Goal: Task Accomplishment & Management: Complete application form

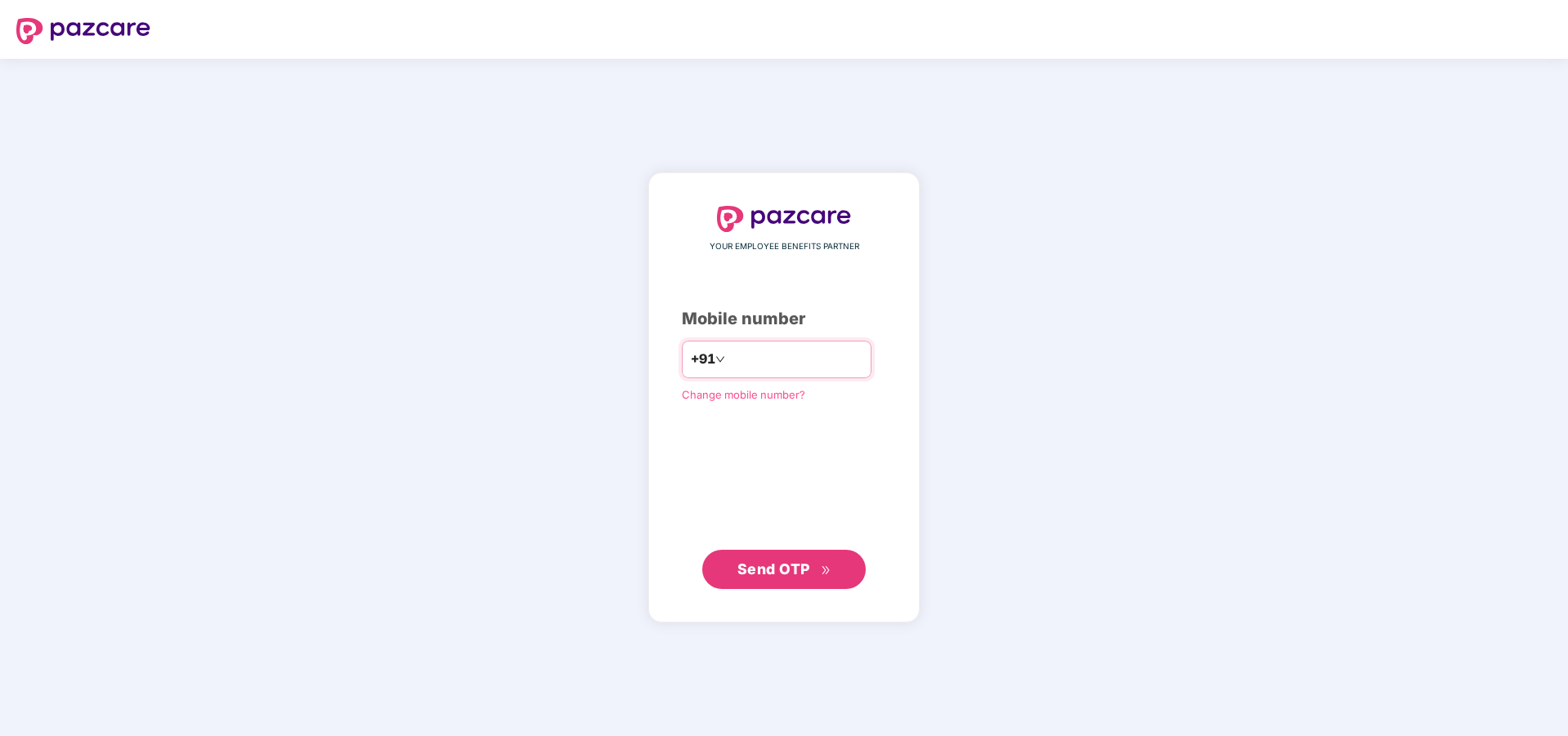
type input "**********"
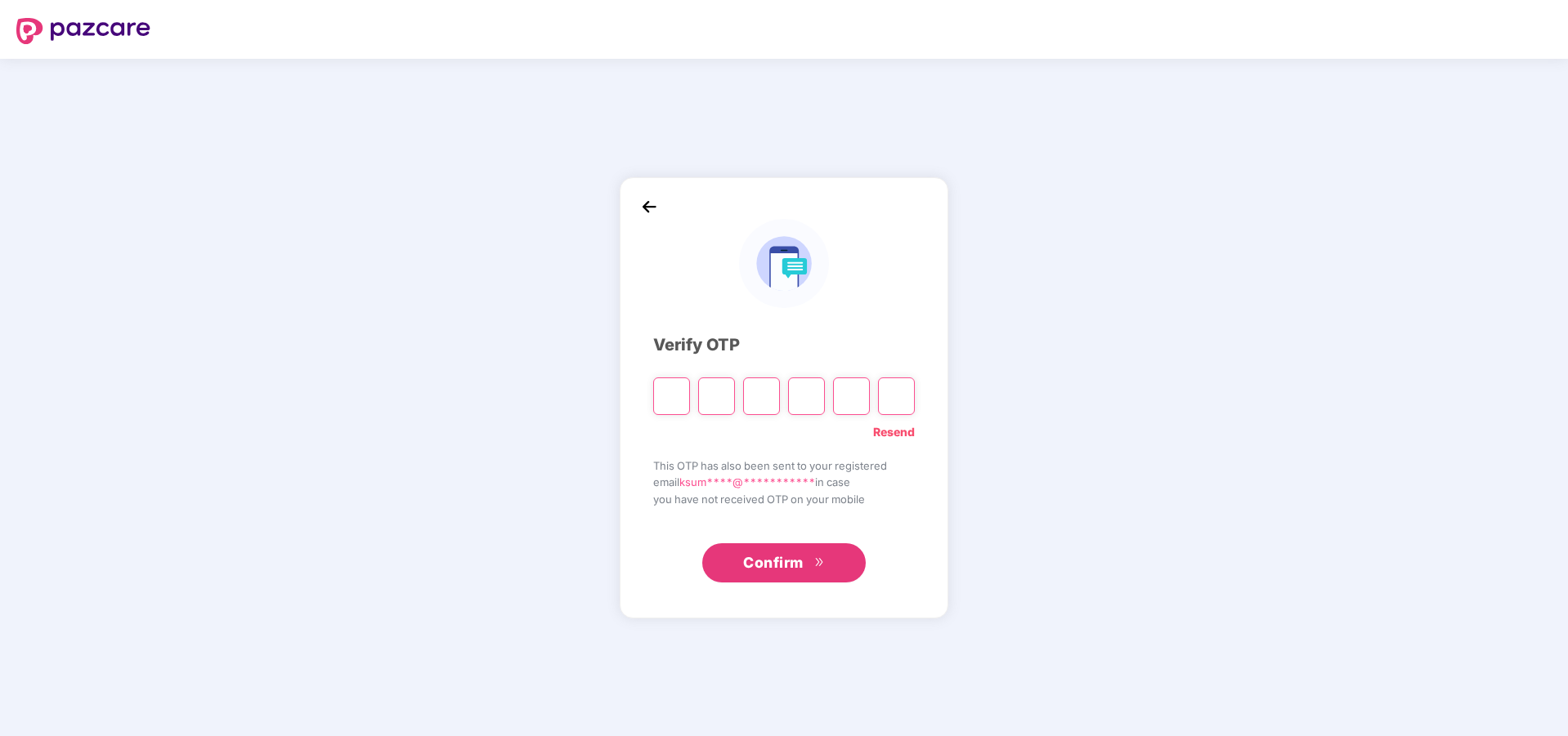
type input "*"
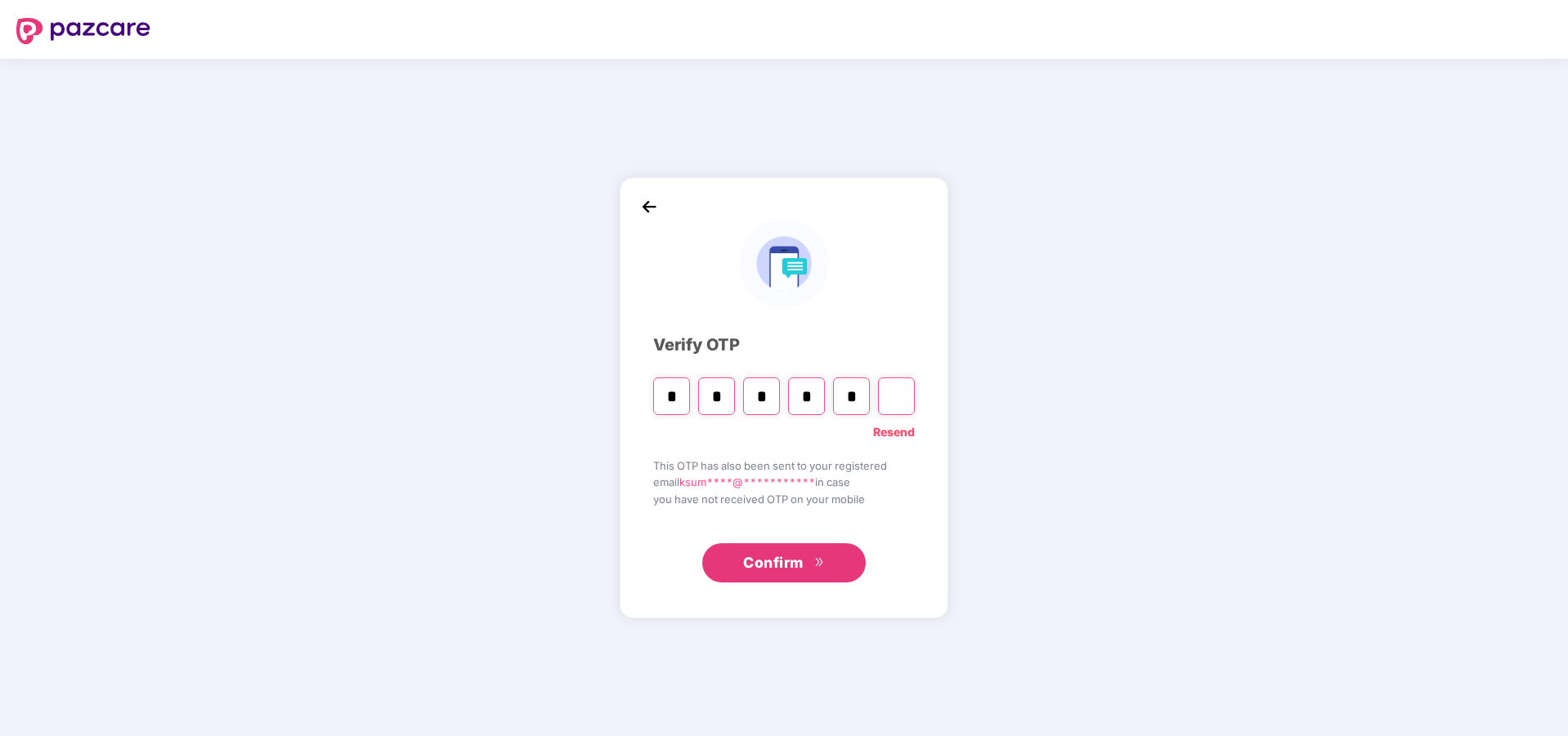
type input "*"
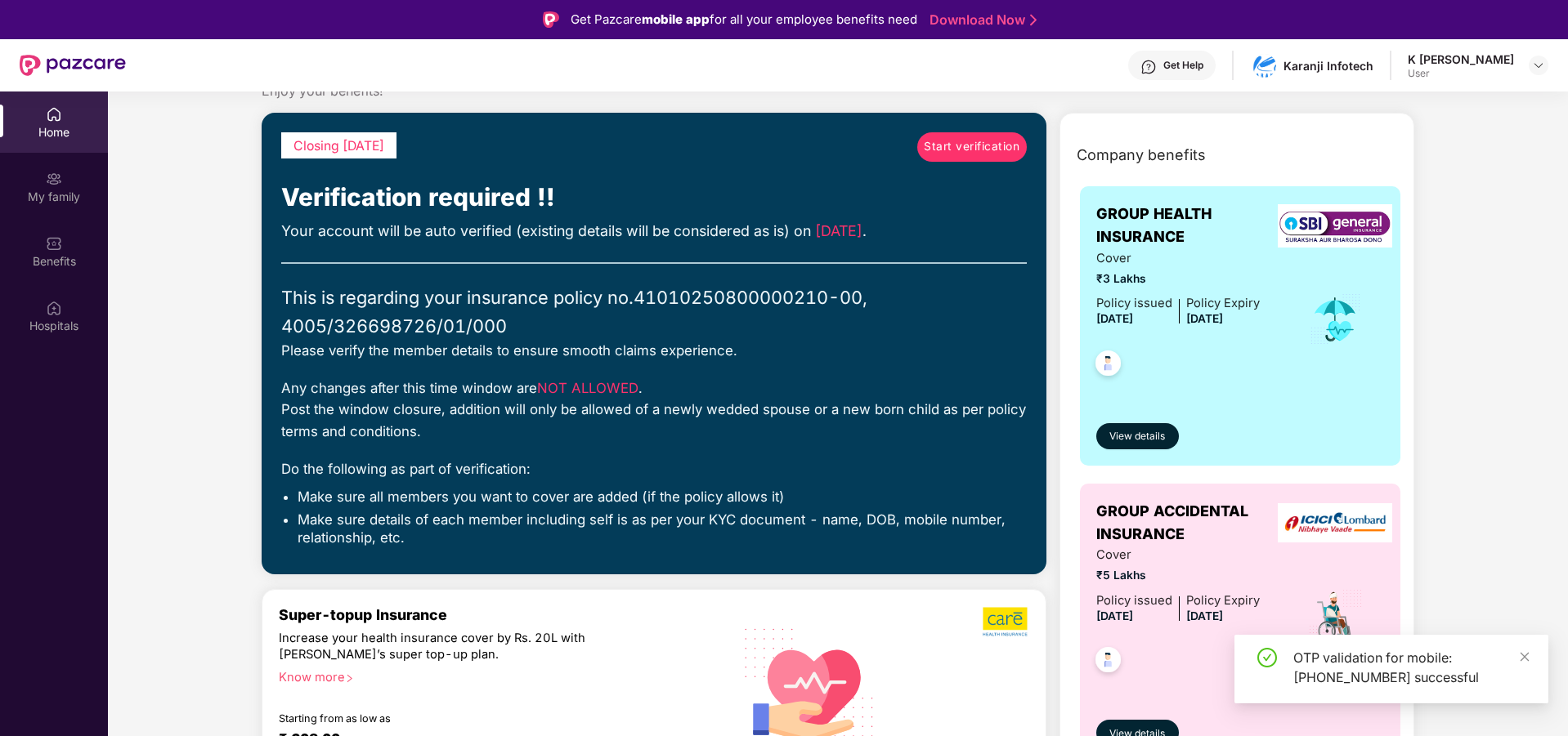
scroll to position [82, 0]
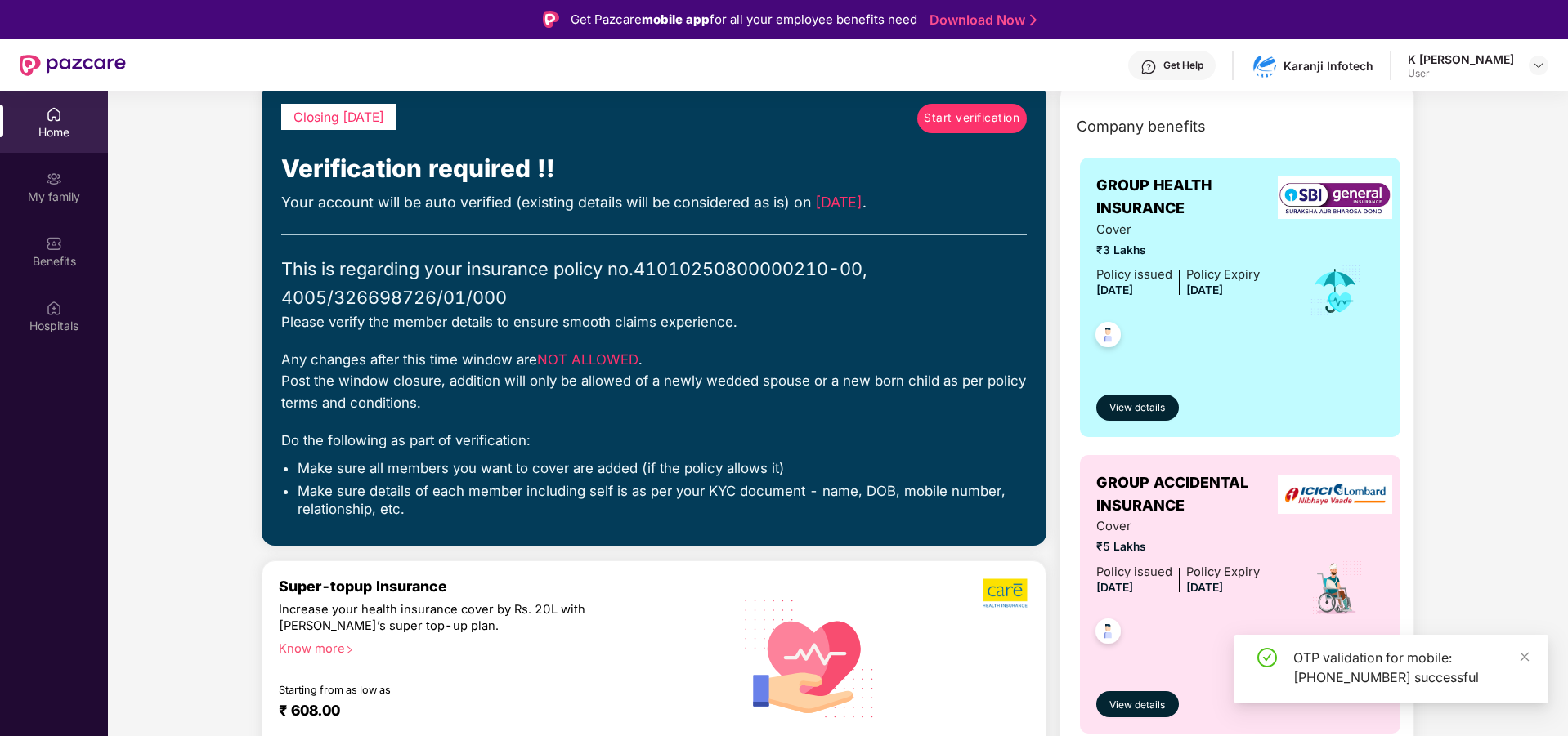
click at [952, 123] on span "Start verification" at bounding box center [972, 118] width 96 height 18
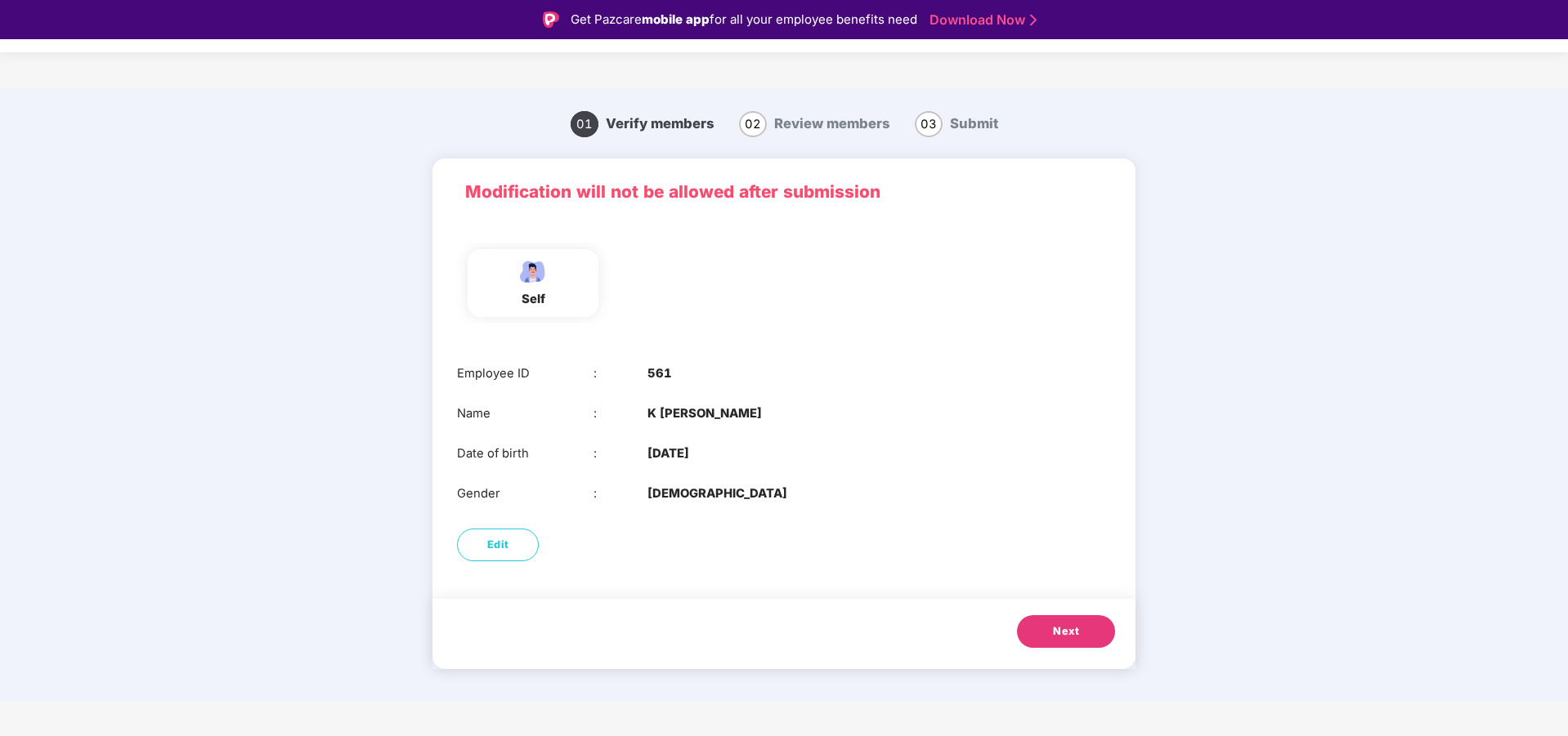
click at [1067, 640] on button "Next" at bounding box center [1067, 631] width 99 height 33
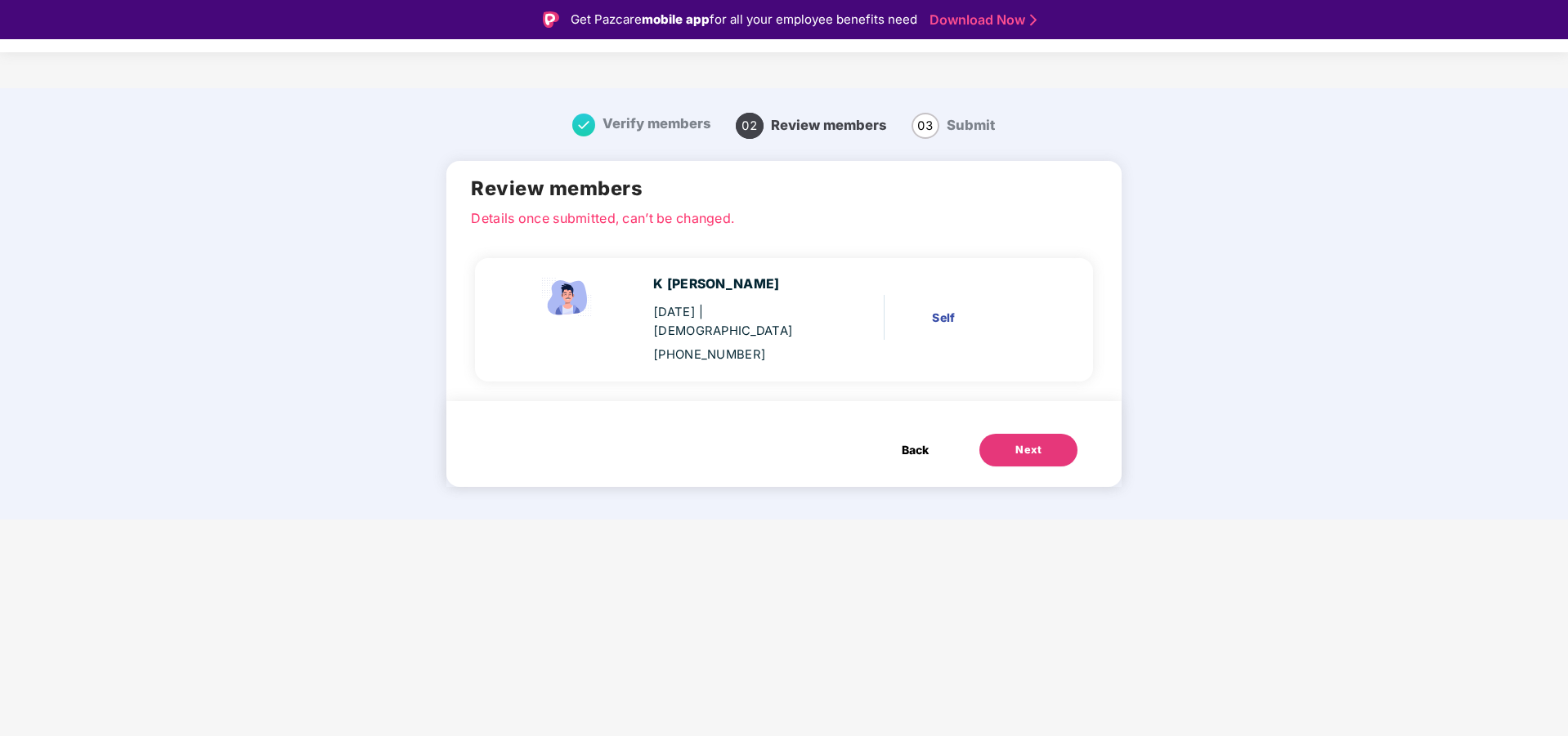
scroll to position [39, 0]
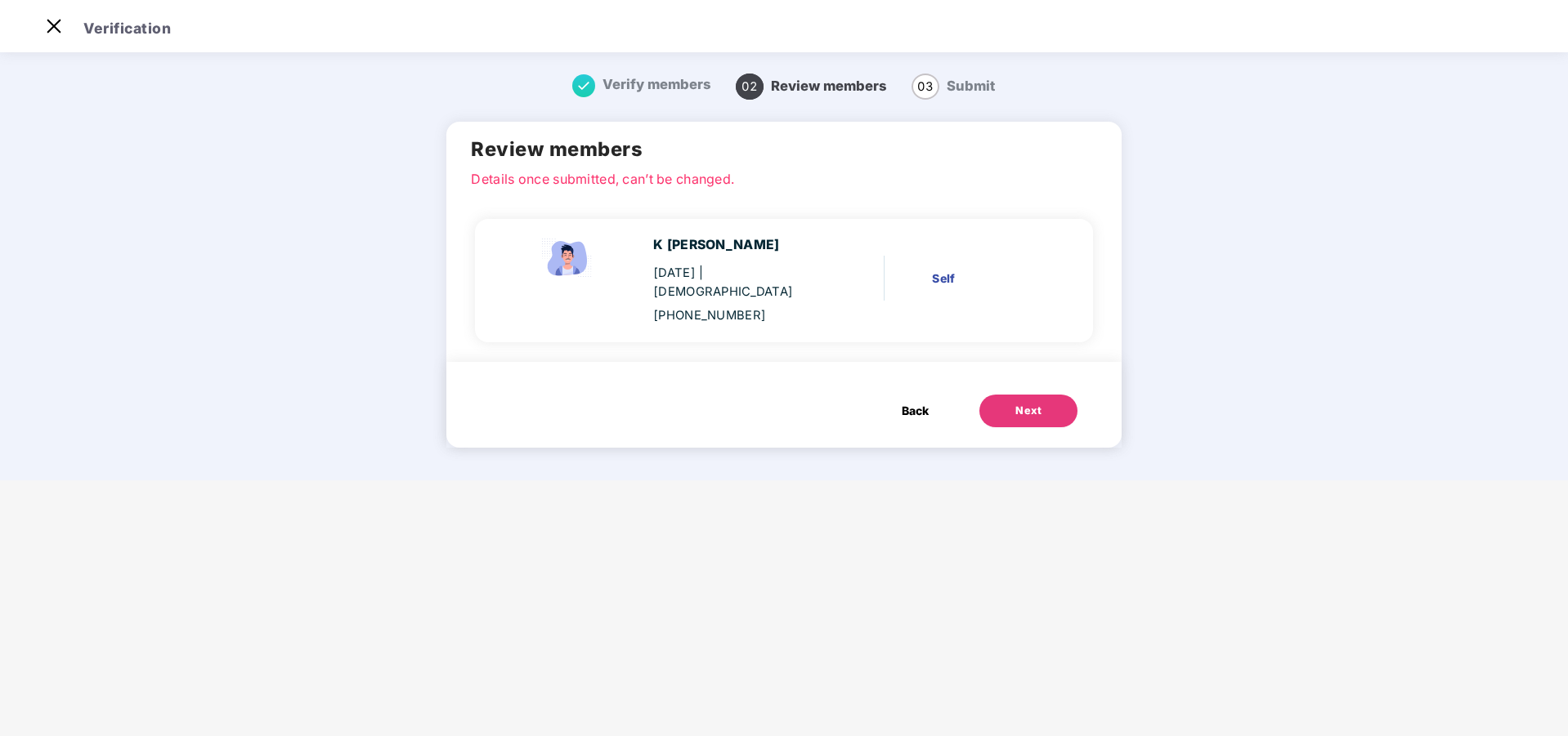
click at [1007, 395] on button "Next" at bounding box center [1029, 411] width 99 height 33
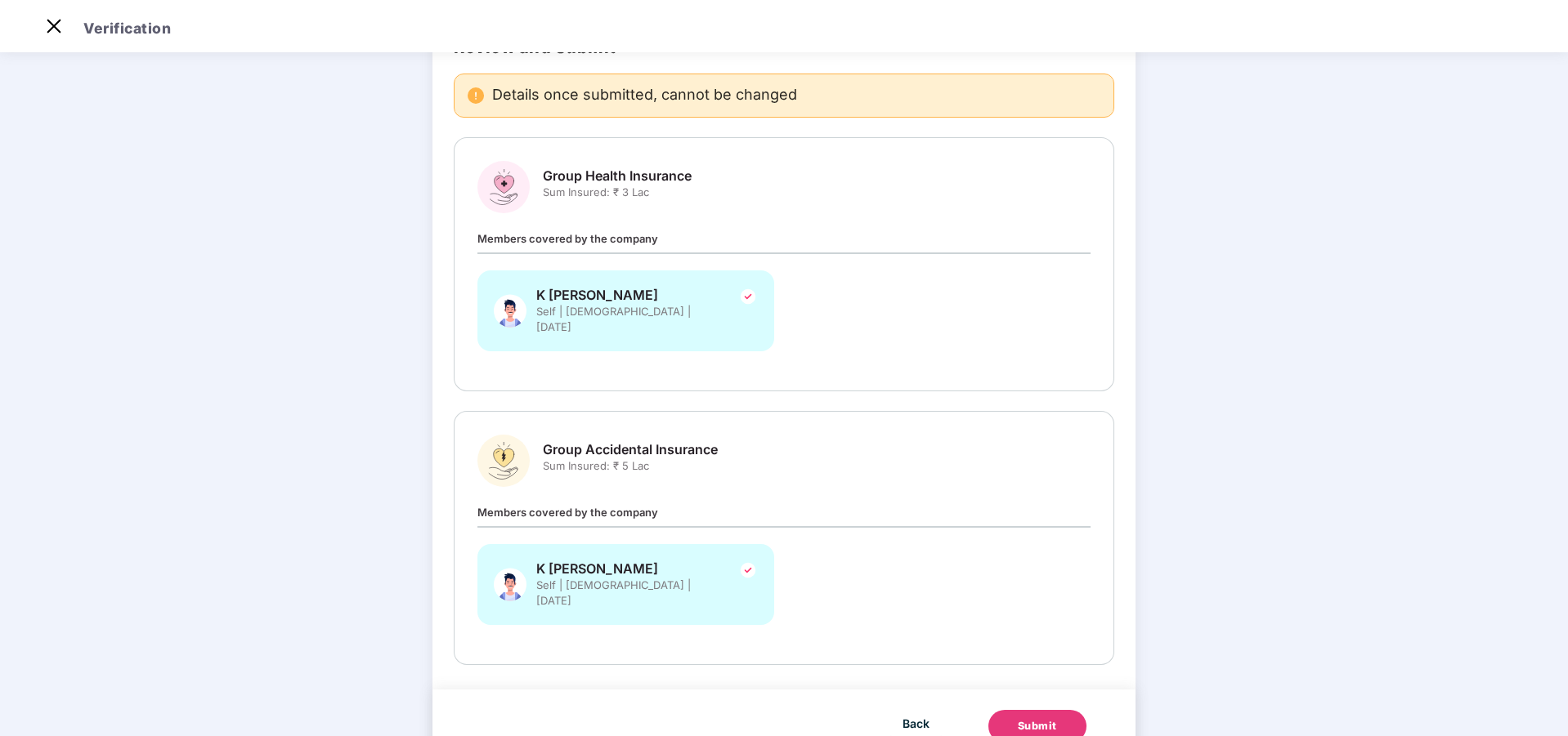
scroll to position [137, 0]
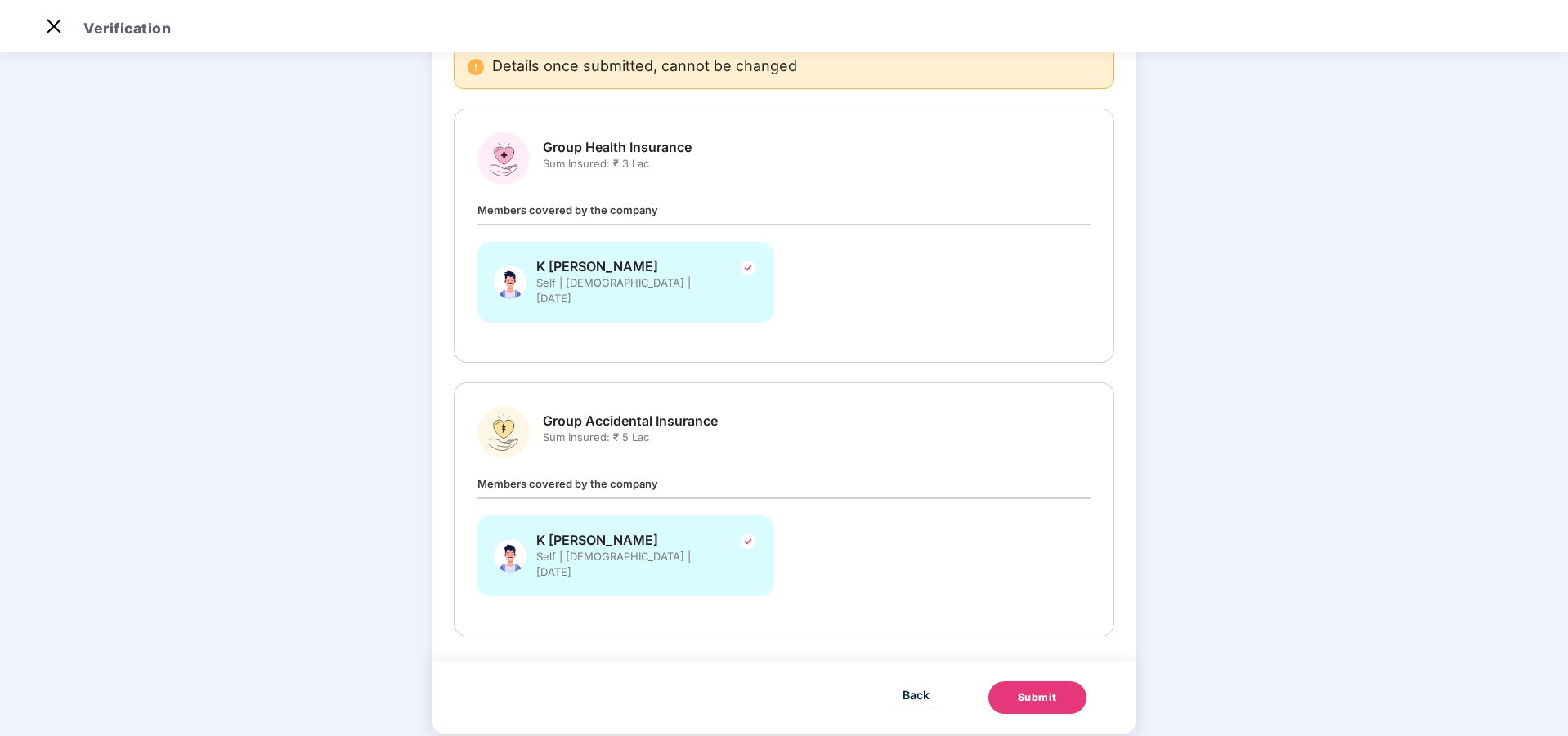
click at [720, 475] on div "Members covered by the company K Sumanth Self | Male | 04 Dec 2003" at bounding box center [784, 544] width 614 height 138
click at [721, 475] on div "Members covered by the company K Sumanth Self | Male | 04 Dec 2003" at bounding box center [784, 544] width 614 height 138
click at [559, 459] on div "Group Accidental Insurance Sum Insured: ₹ 5 Lac Members covered by the company …" at bounding box center [784, 509] width 614 height 206
click at [581, 212] on span "Members covered by the company" at bounding box center [567, 210] width 181 height 13
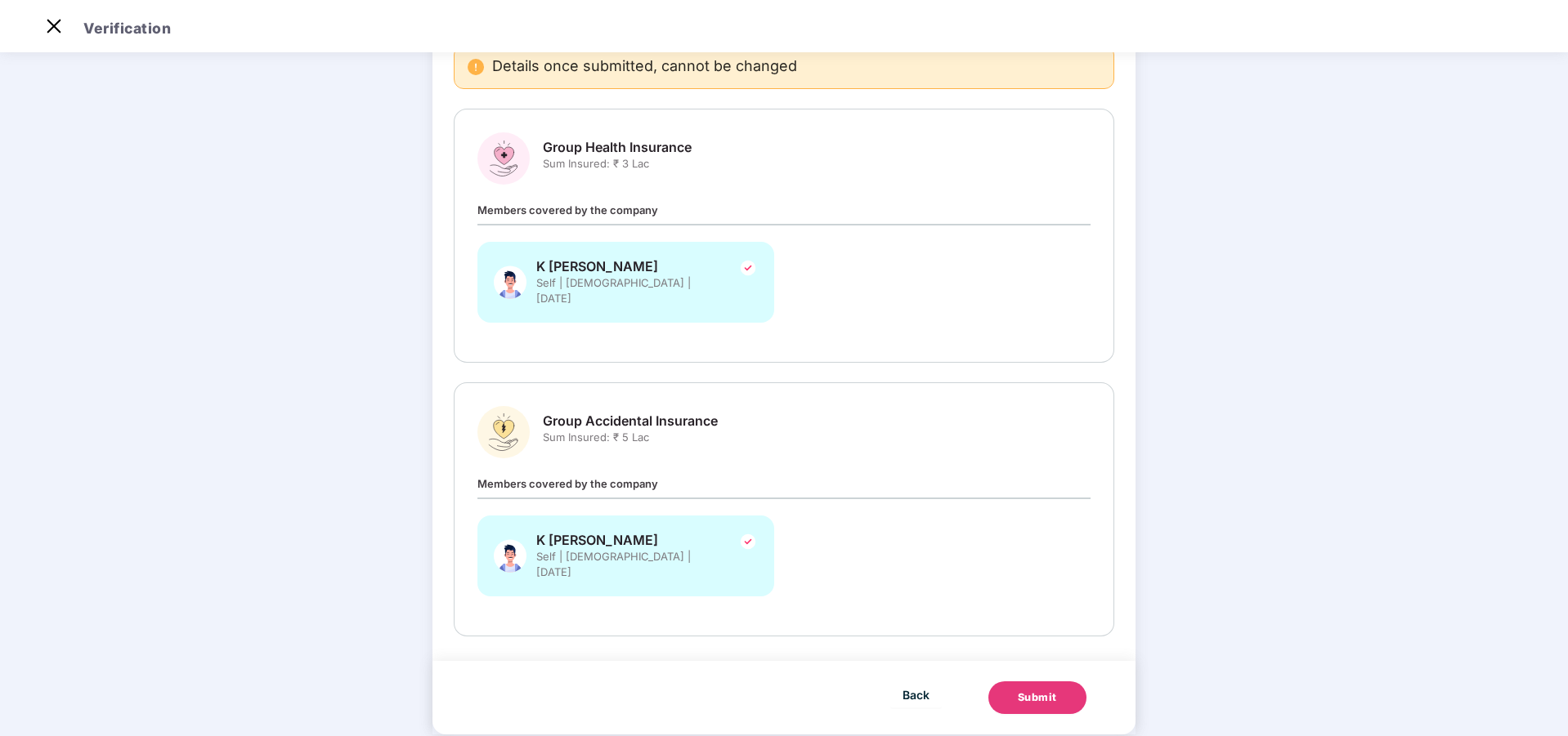
click at [620, 206] on span "Members covered by the company" at bounding box center [567, 210] width 181 height 13
click at [654, 454] on div "Group Accidental Insurance Sum Insured: ₹ 5 Lac Members covered by the company …" at bounding box center [784, 509] width 614 height 206
click at [1022, 689] on div "Submit" at bounding box center [1037, 697] width 39 height 16
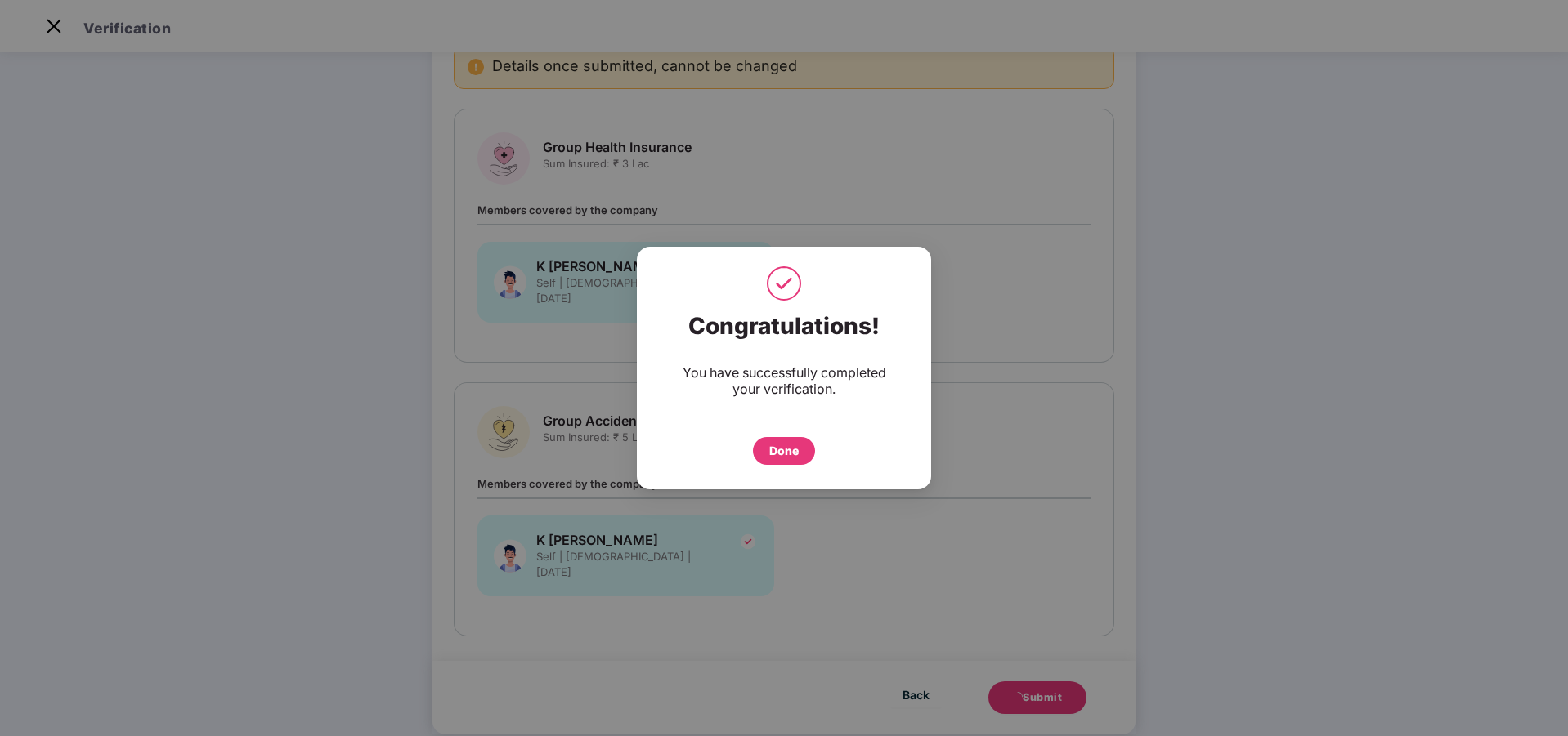
click at [784, 447] on div "Done" at bounding box center [784, 451] width 29 height 18
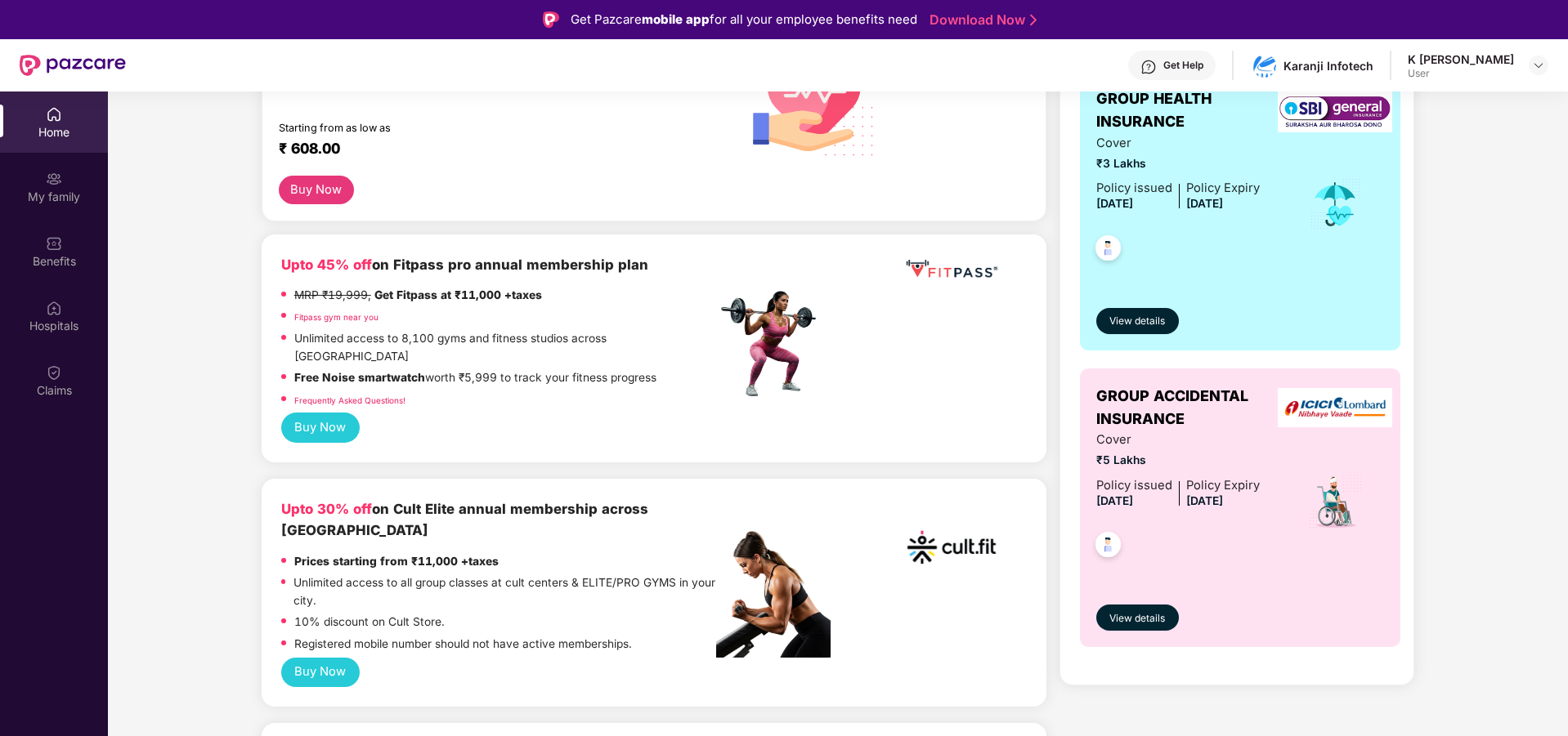
scroll to position [327, 0]
